Goal: Register for event/course

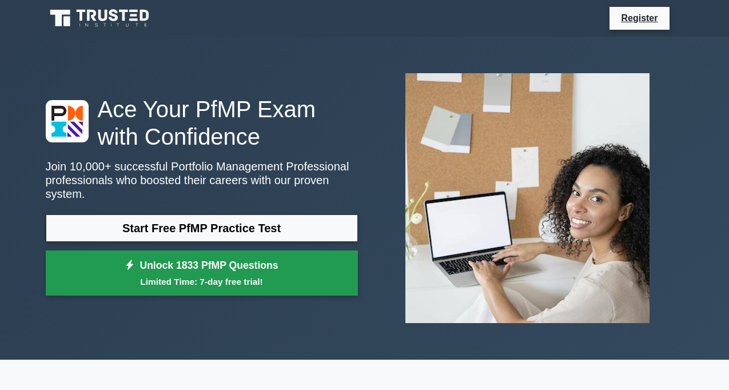
click at [253, 260] on link "Unlock 1833 PfMP Questions Limited Time: 7-day free trial!" at bounding box center [202, 274] width 312 height 46
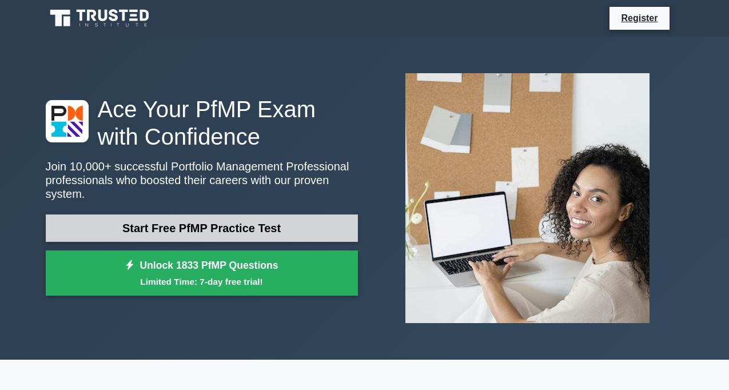
click at [156, 221] on link "Start Free PfMP Practice Test" at bounding box center [202, 228] width 312 height 27
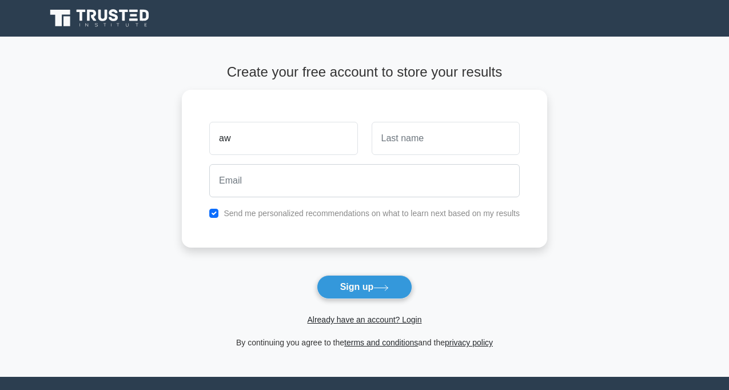
type input "a"
click at [308, 133] on input "[PERSON_NAME]" at bounding box center [283, 135] width 148 height 33
type input "Awoyemi"
click at [408, 140] on input "text" at bounding box center [446, 135] width 148 height 33
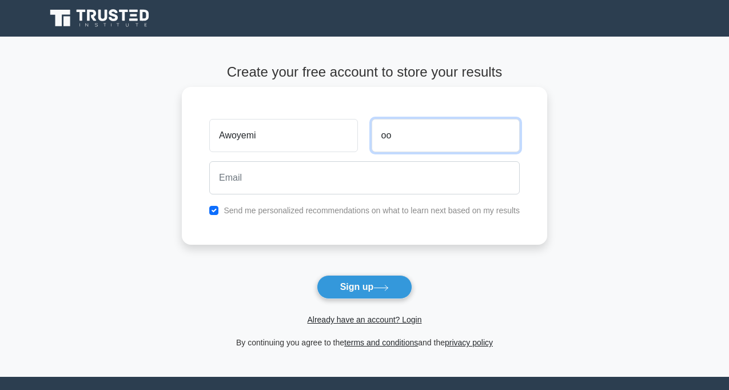
type input "o"
type input "a"
type input "Oluwafemi"
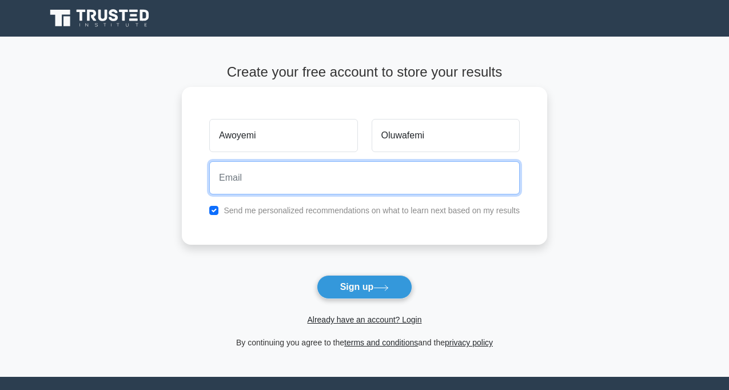
click at [269, 176] on input "email" at bounding box center [364, 177] width 311 height 33
type input "[EMAIL_ADDRESS][DOMAIN_NAME]"
click at [317, 275] on button "Sign up" at bounding box center [365, 287] width 96 height 24
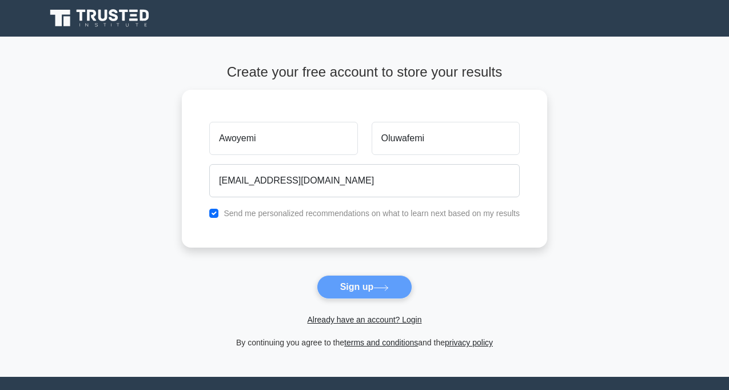
click at [351, 283] on form "Create your free account to store your results [GEOGRAPHIC_DATA][PERSON_NAME][G…" at bounding box center [365, 206] width 366 height 285
click at [360, 285] on form "Create your free account to store your results [GEOGRAPHIC_DATA][PERSON_NAME][G…" at bounding box center [365, 206] width 366 height 285
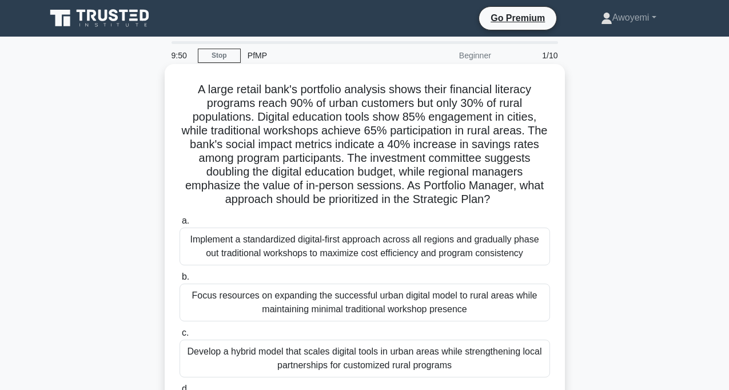
click at [565, 362] on div "A large retail bank's portfolio analysis shows their financial literacy program…" at bounding box center [365, 257] width 400 height 386
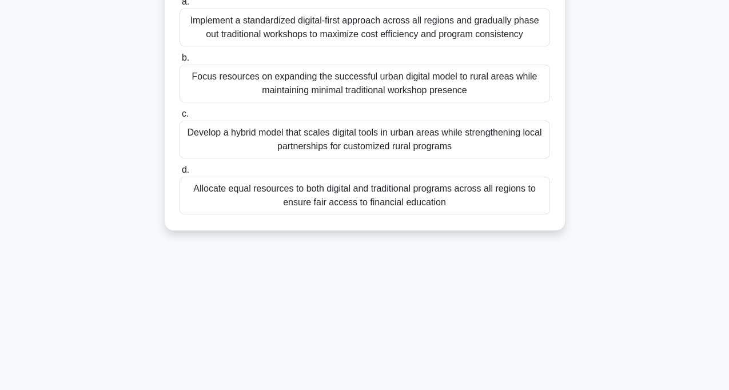
scroll to position [228, 0]
